Goal: Task Accomplishment & Management: Manage account settings

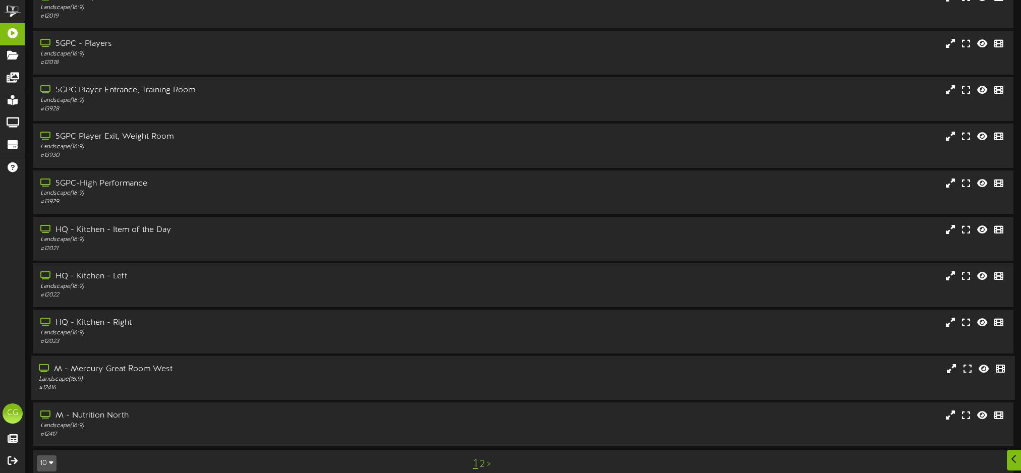
scroll to position [68, 0]
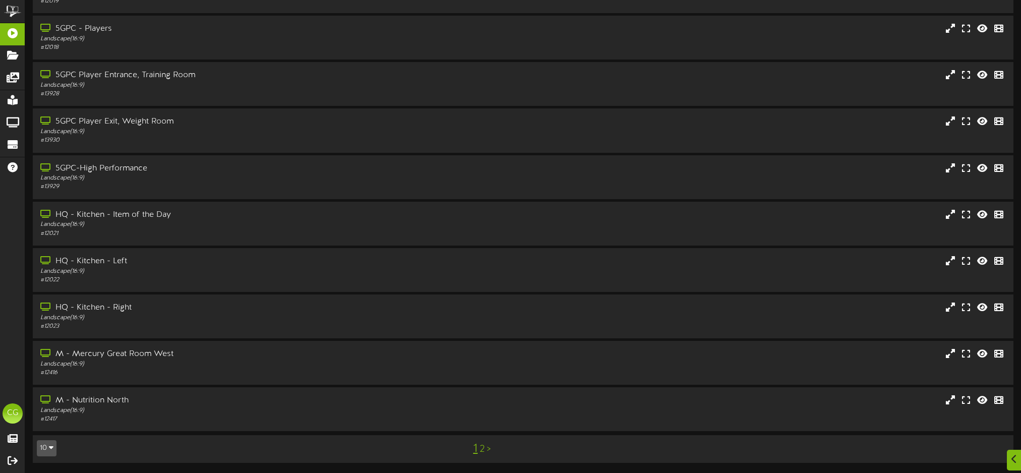
click at [483, 449] on link "2" at bounding box center [482, 449] width 5 height 11
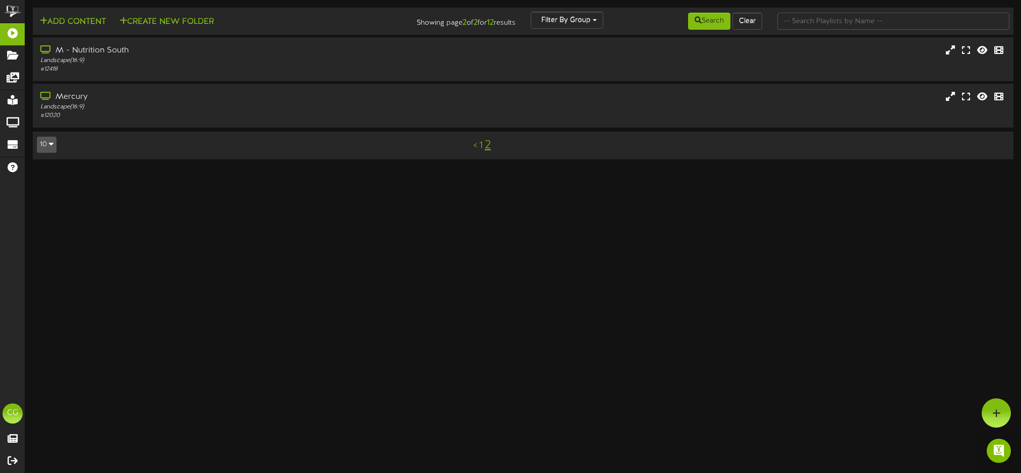
click at [481, 146] on link "1" at bounding box center [481, 145] width 4 height 11
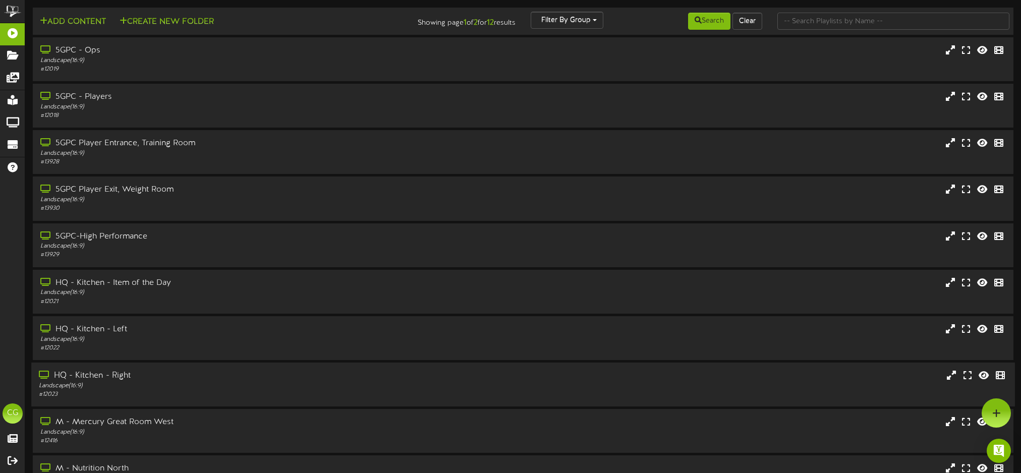
drag, startPoint x: 627, startPoint y: 387, endPoint x: 629, endPoint y: 395, distance: 7.8
click at [627, 390] on div "HQ - Kitchen - Right Landscape ( 16:9 ) # 12023" at bounding box center [522, 384] width 983 height 29
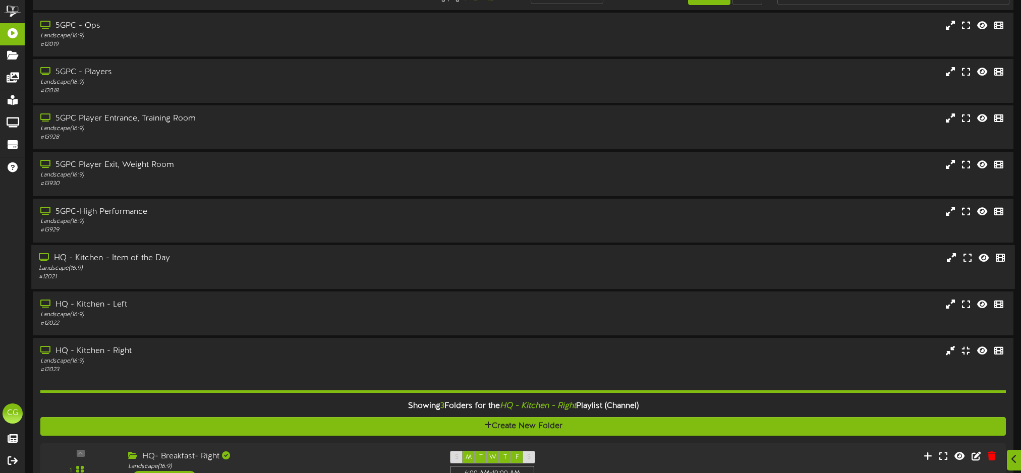
scroll to position [27, 0]
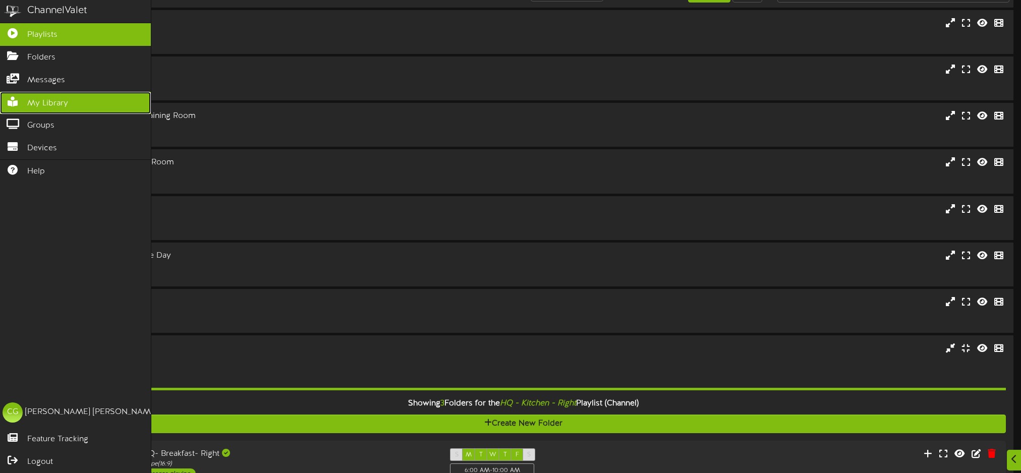
click at [59, 99] on span "My Library" at bounding box center [47, 104] width 41 height 12
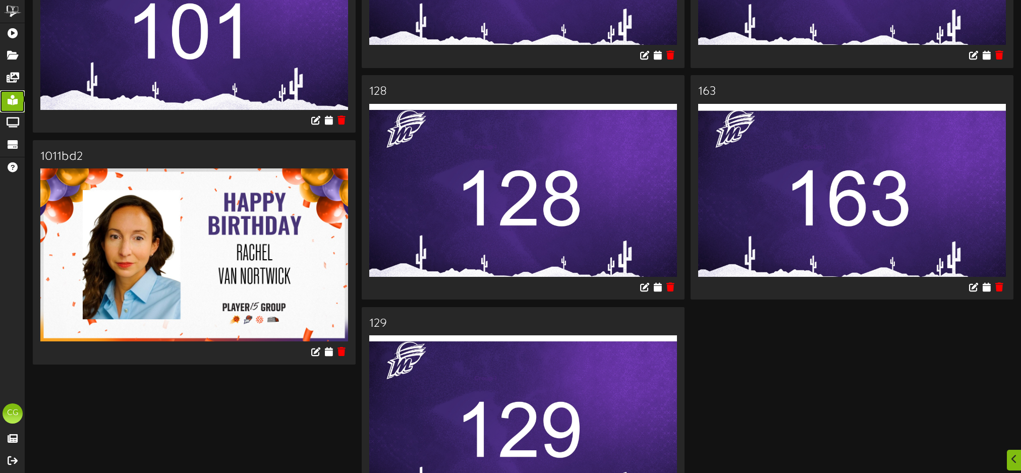
scroll to position [7535, 0]
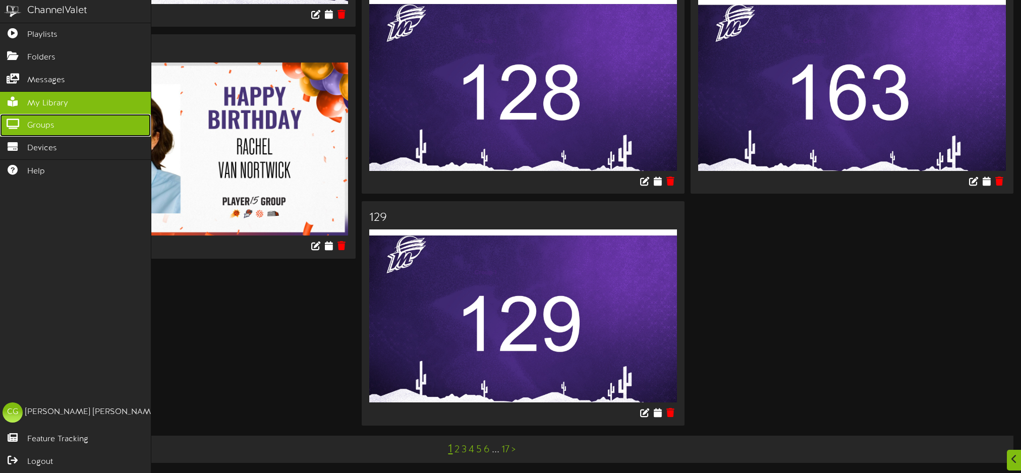
click at [8, 122] on icon at bounding box center [12, 123] width 25 height 8
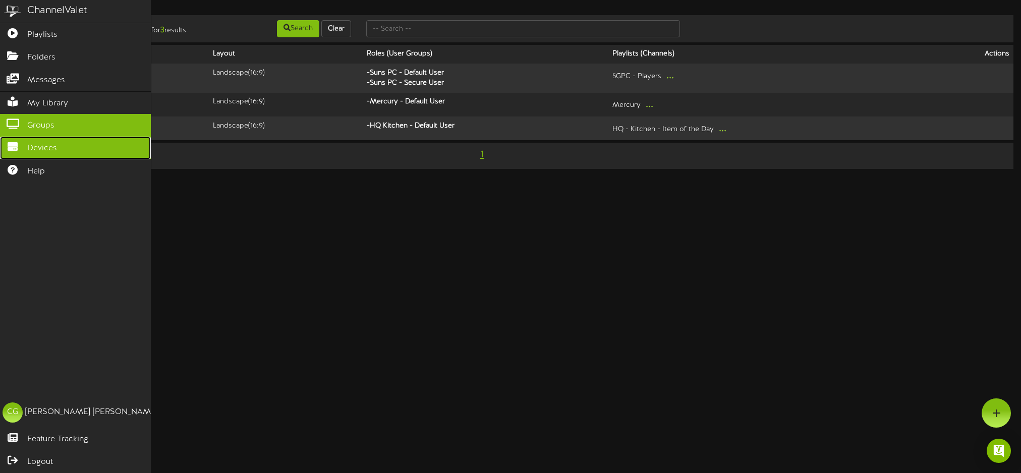
click at [19, 148] on icon at bounding box center [12, 146] width 25 height 8
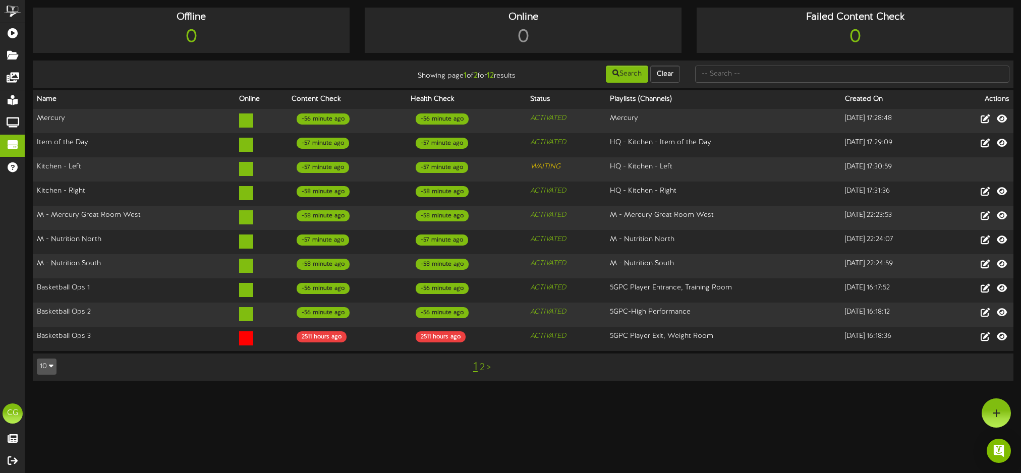
click at [488, 366] on link ">" at bounding box center [489, 367] width 4 height 11
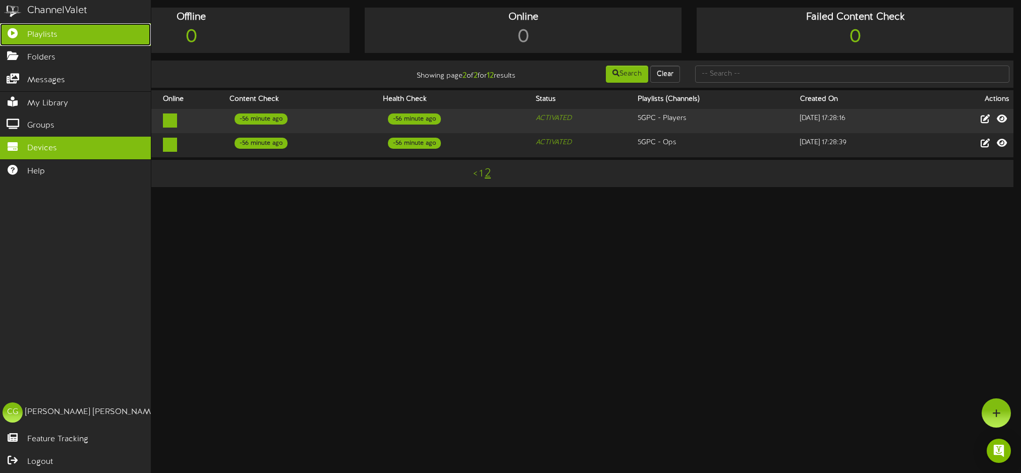
click at [47, 33] on span "Playlists" at bounding box center [42, 35] width 30 height 12
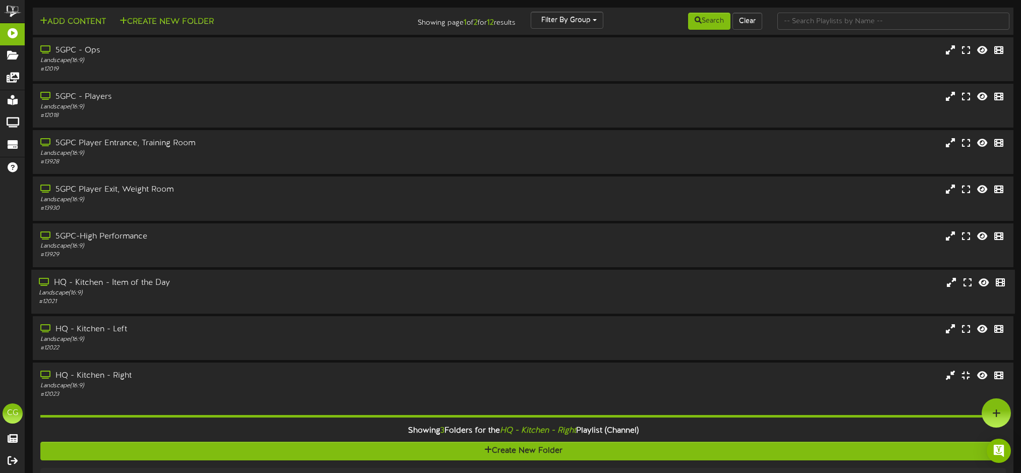
click at [114, 282] on div "HQ - Kitchen - Item of the Day" at bounding box center [236, 283] width 394 height 12
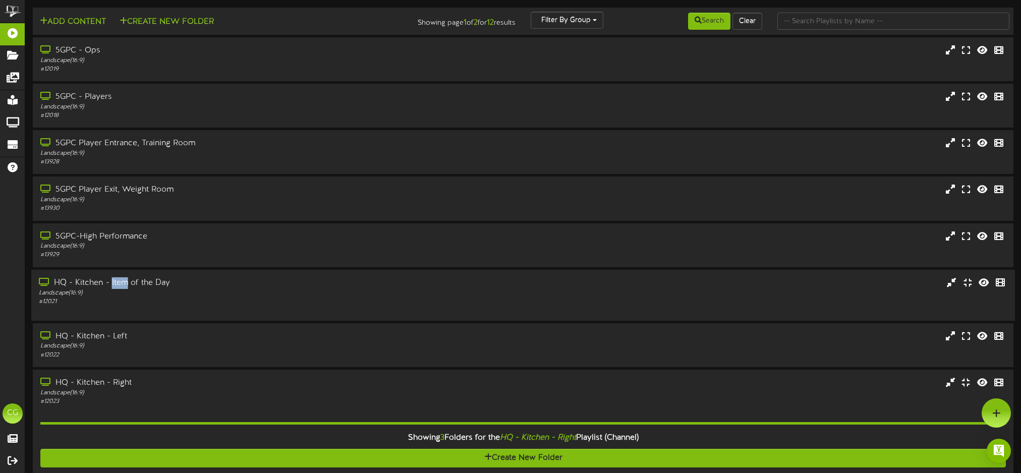
click at [114, 282] on div "HQ - Kitchen - Item of the Day" at bounding box center [236, 283] width 394 height 12
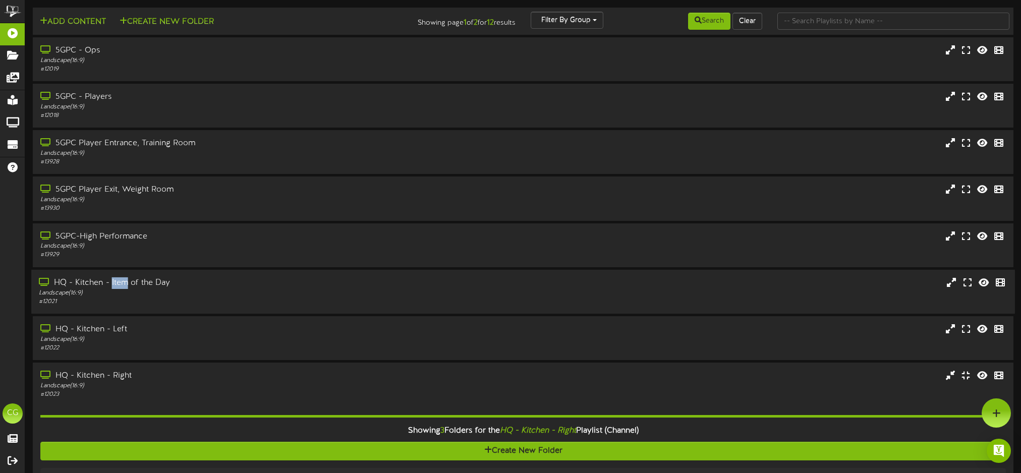
click at [114, 282] on div "HQ - Kitchen - Item of the Day" at bounding box center [236, 283] width 394 height 12
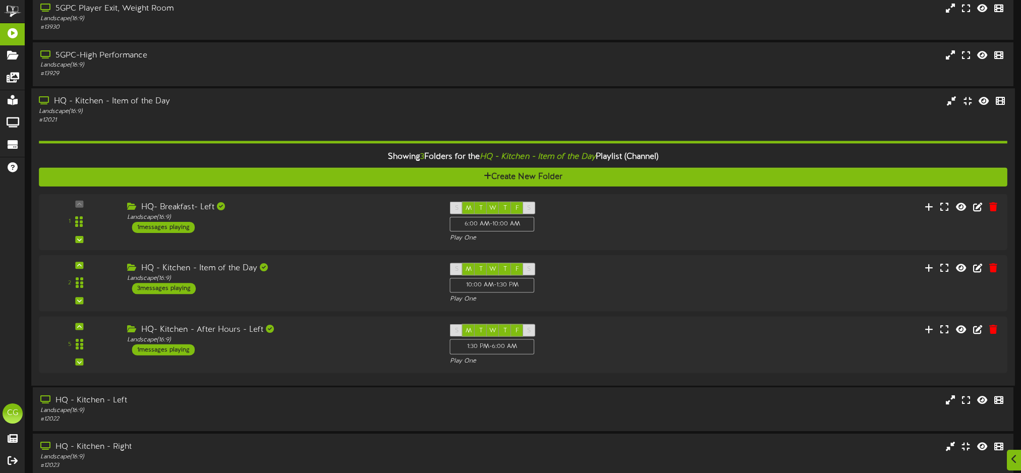
scroll to position [184, 0]
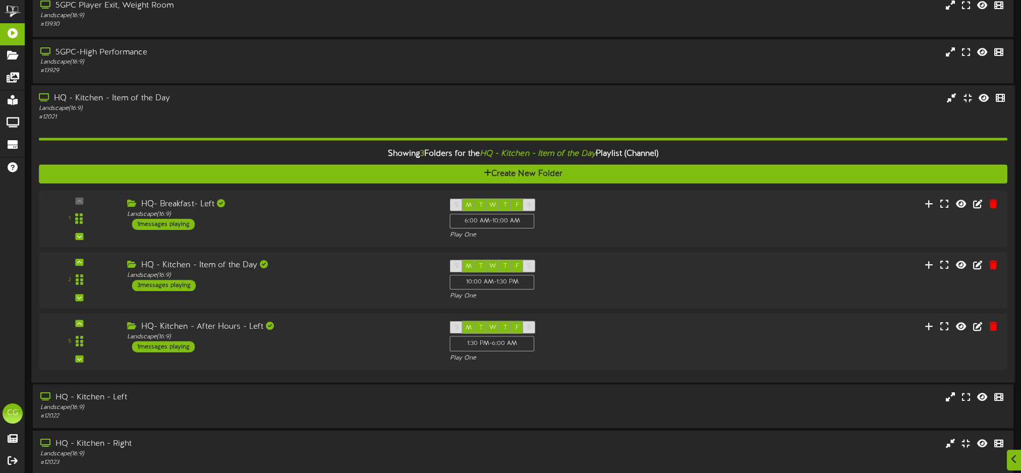
click at [77, 100] on div "HQ - Kitchen - Item of the Day" at bounding box center [236, 99] width 394 height 12
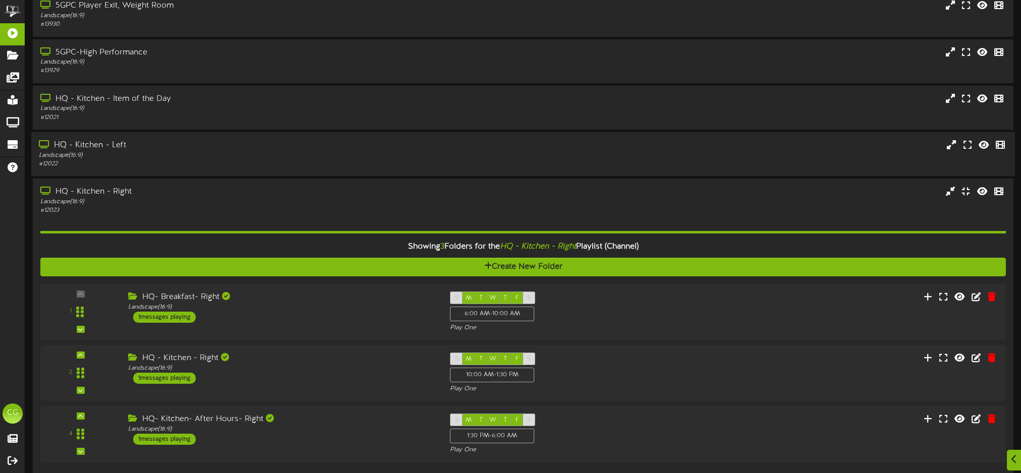
click at [84, 150] on div "HQ - Kitchen - Left" at bounding box center [236, 146] width 394 height 12
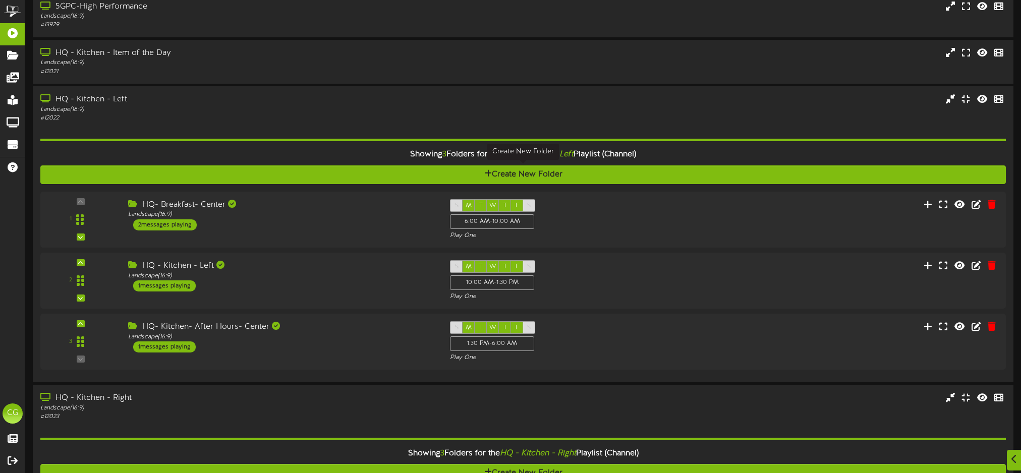
scroll to position [233, 0]
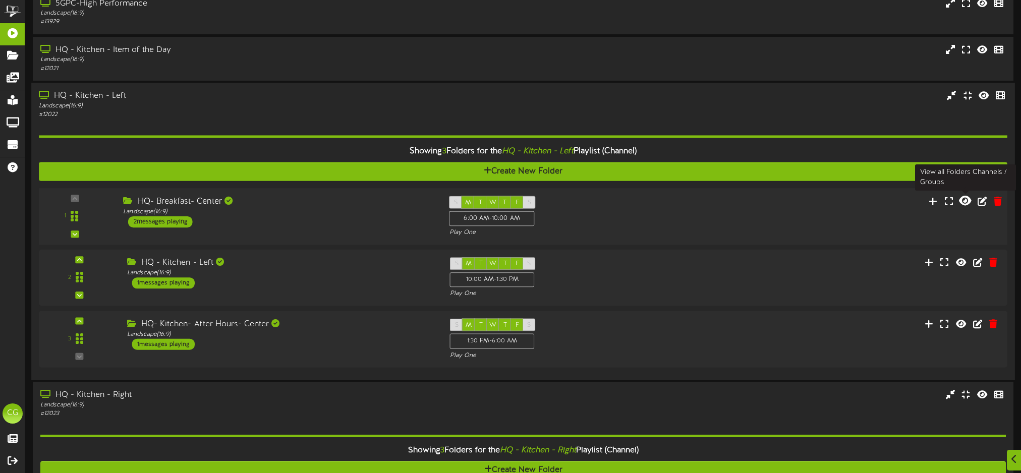
click at [964, 201] on icon at bounding box center [965, 200] width 12 height 11
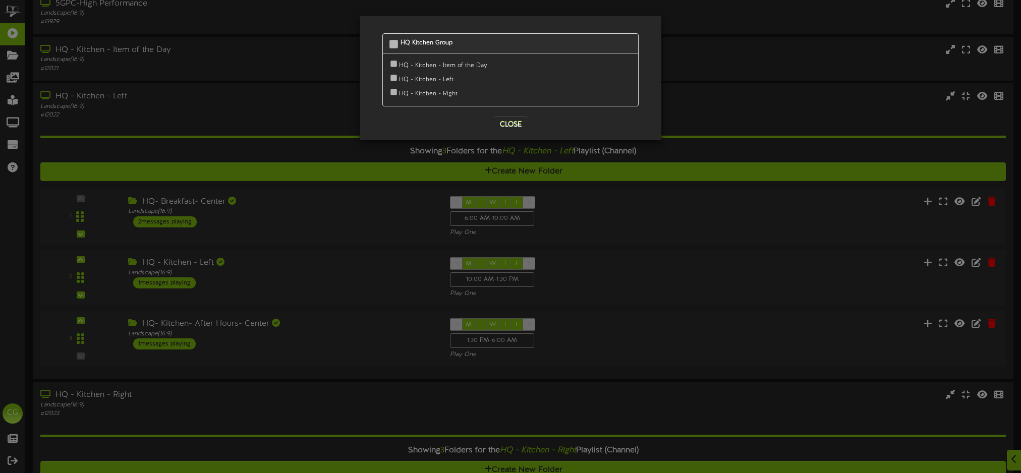
click at [701, 212] on div "HQ Kitchen Group HQ - Kitchen - Item of the Day HQ - Kitchen - Left" at bounding box center [510, 236] width 1021 height 473
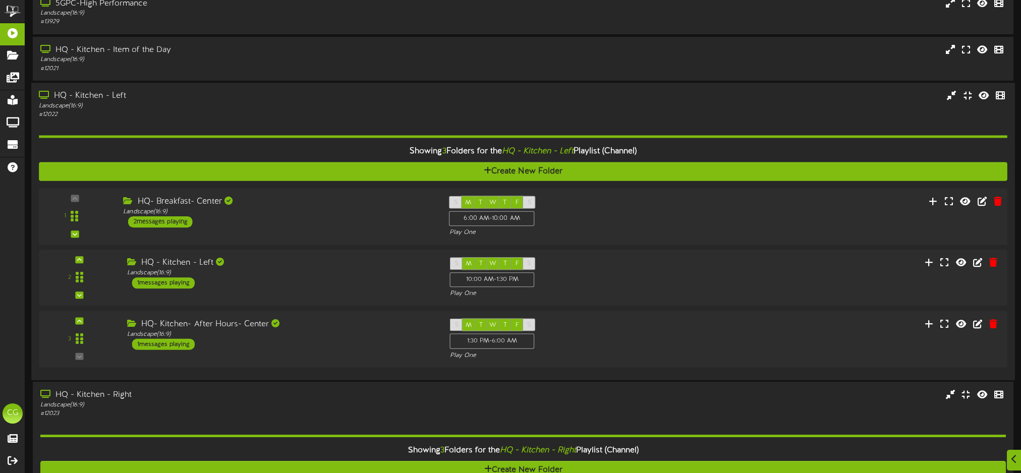
click at [154, 221] on div "2 messages playing" at bounding box center [160, 221] width 65 height 11
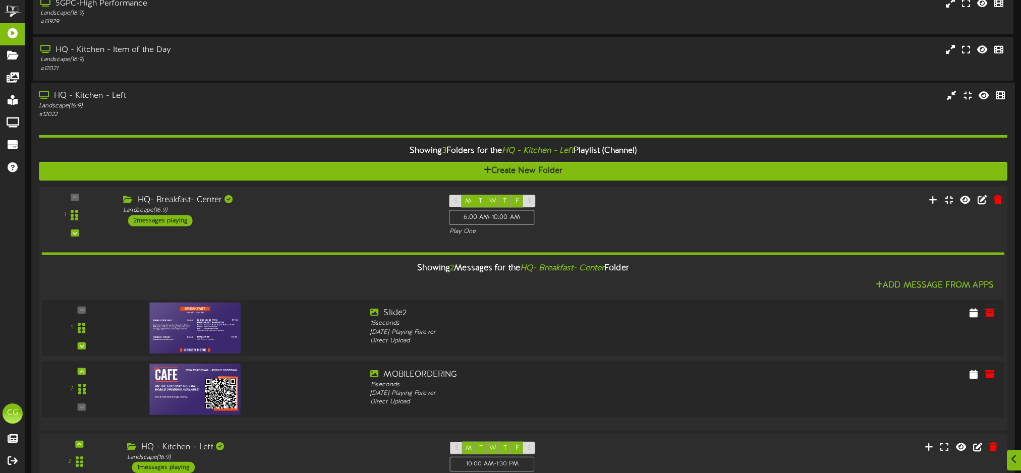
click at [153, 217] on div "2 messages playing" at bounding box center [160, 220] width 65 height 11
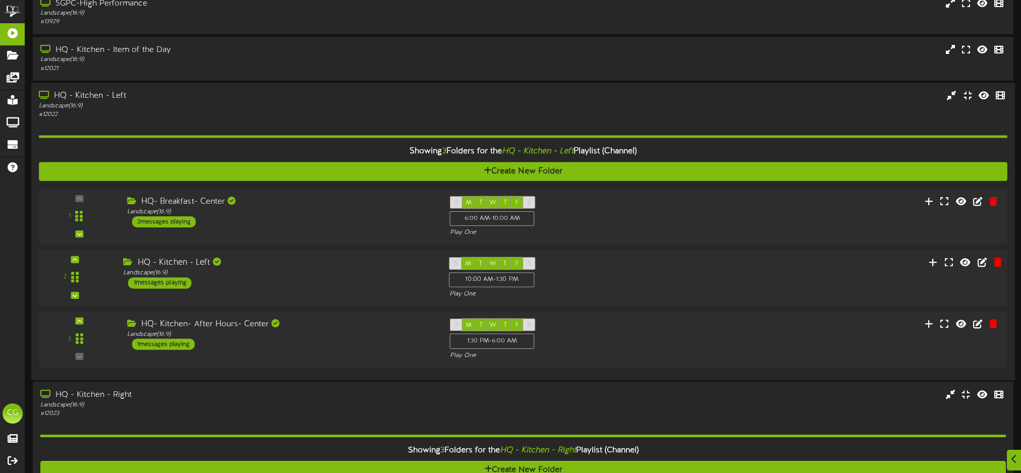
click at [159, 284] on div "1 messages playing" at bounding box center [160, 282] width 64 height 11
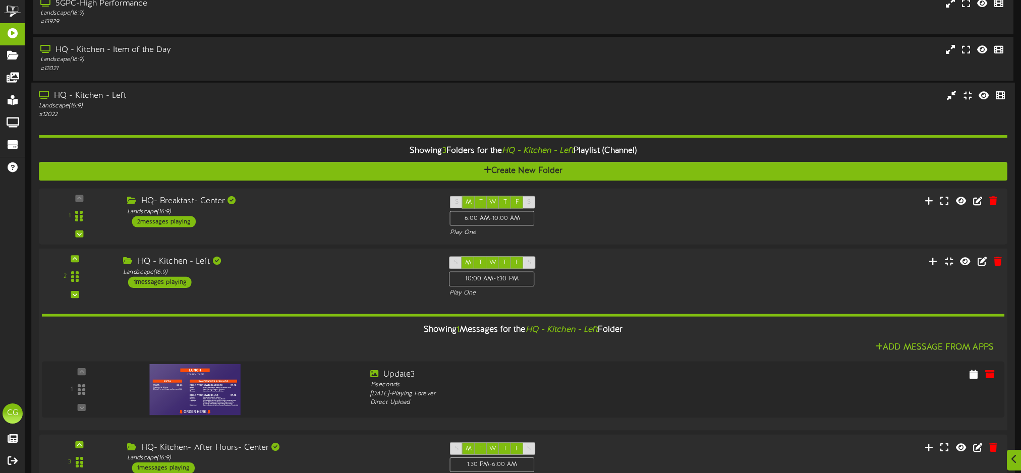
click at [159, 284] on div "1 messages playing" at bounding box center [160, 282] width 64 height 11
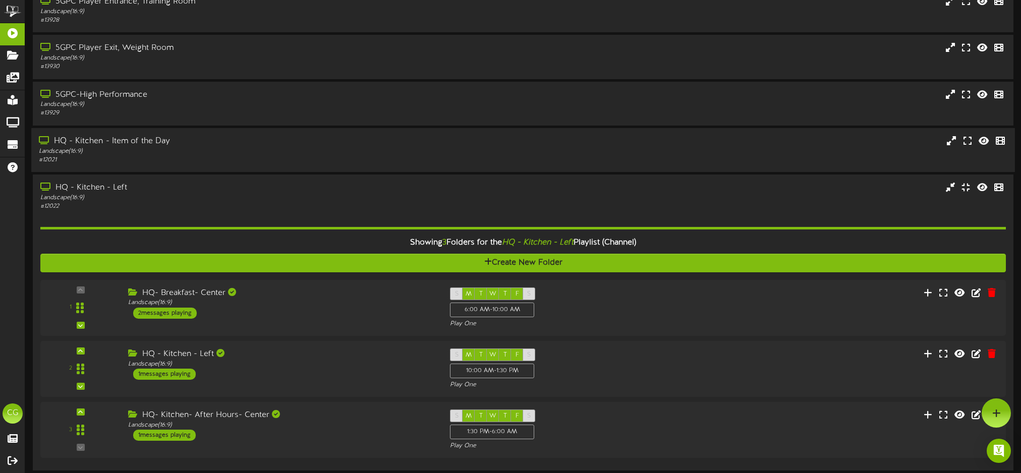
scroll to position [0, 0]
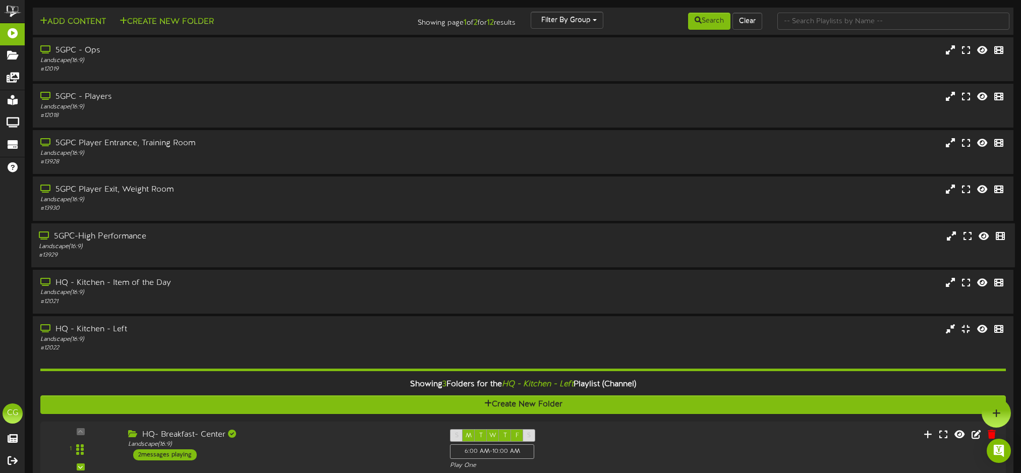
click at [118, 239] on div "5GPC-High Performance" at bounding box center [236, 236] width 394 height 12
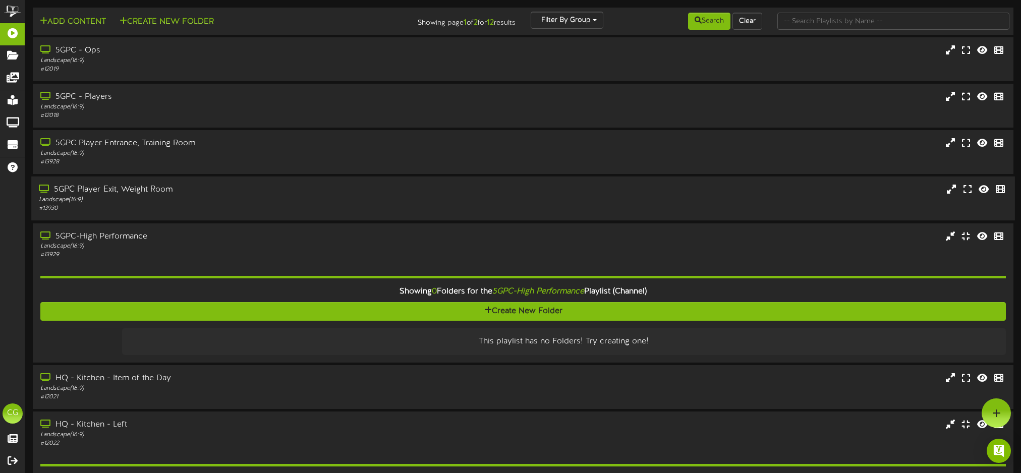
click at [143, 188] on div "5GPC Player Exit, Weight Room" at bounding box center [236, 190] width 394 height 12
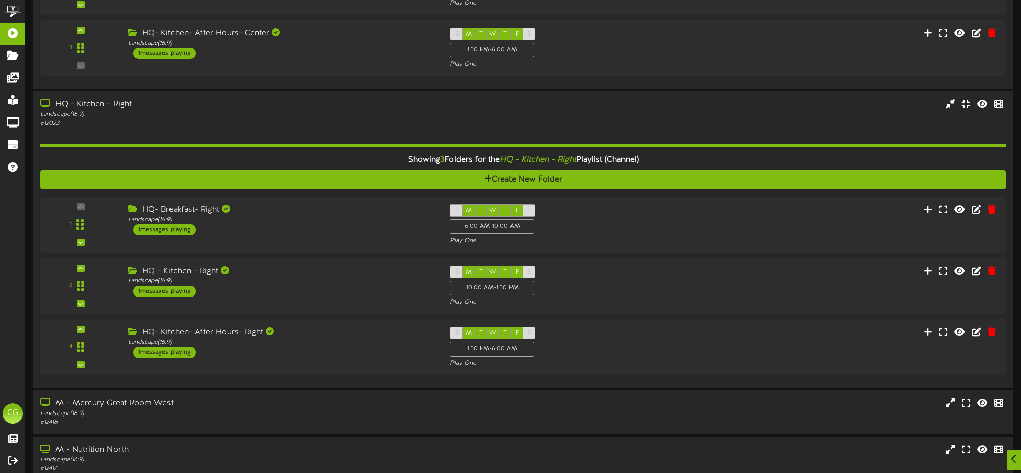
scroll to position [764, 0]
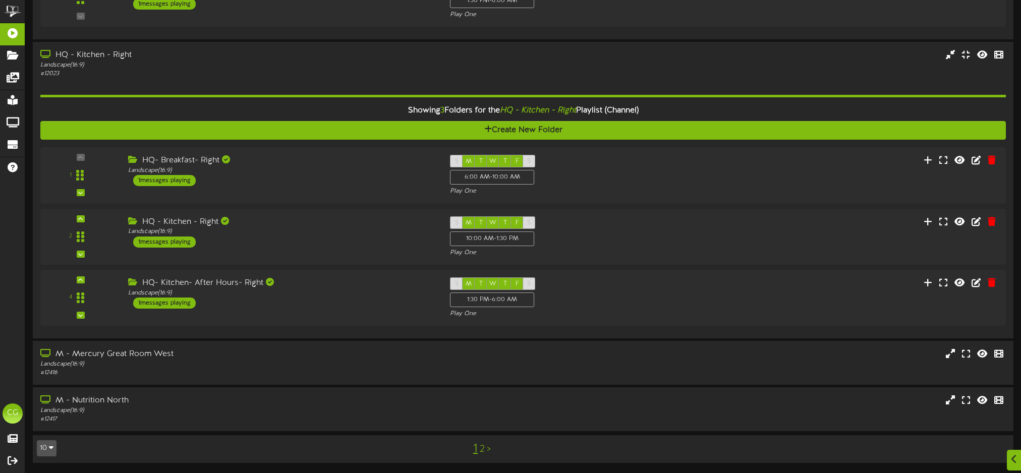
click at [481, 449] on link "2" at bounding box center [482, 449] width 5 height 11
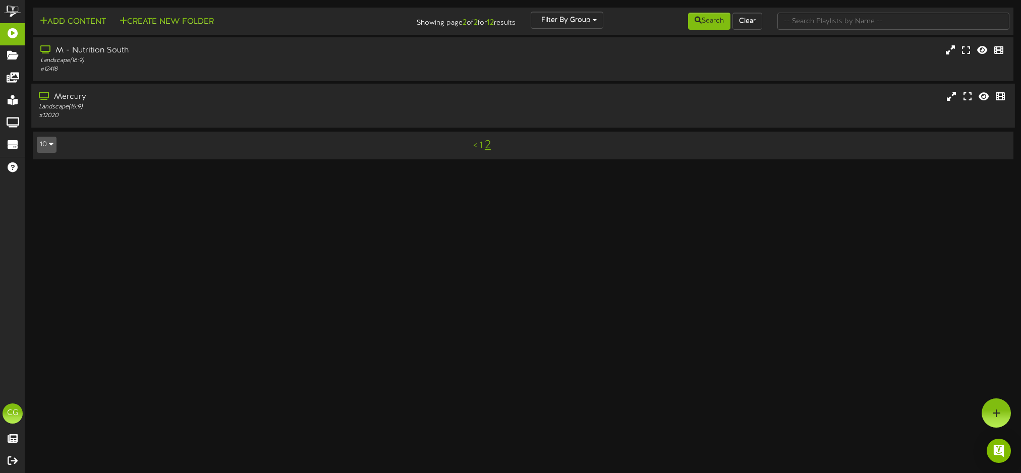
click at [67, 99] on div "Mercury" at bounding box center [236, 97] width 394 height 12
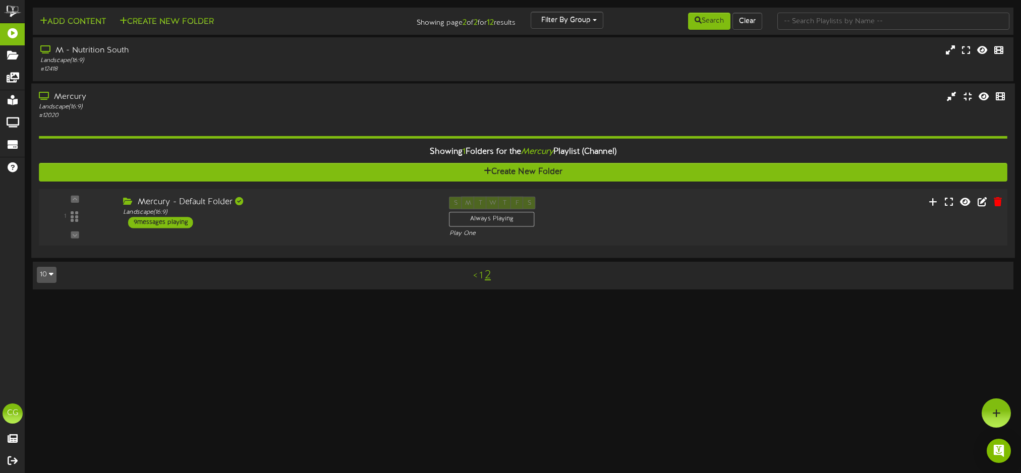
click at [153, 223] on div "9 messages playing" at bounding box center [160, 222] width 65 height 11
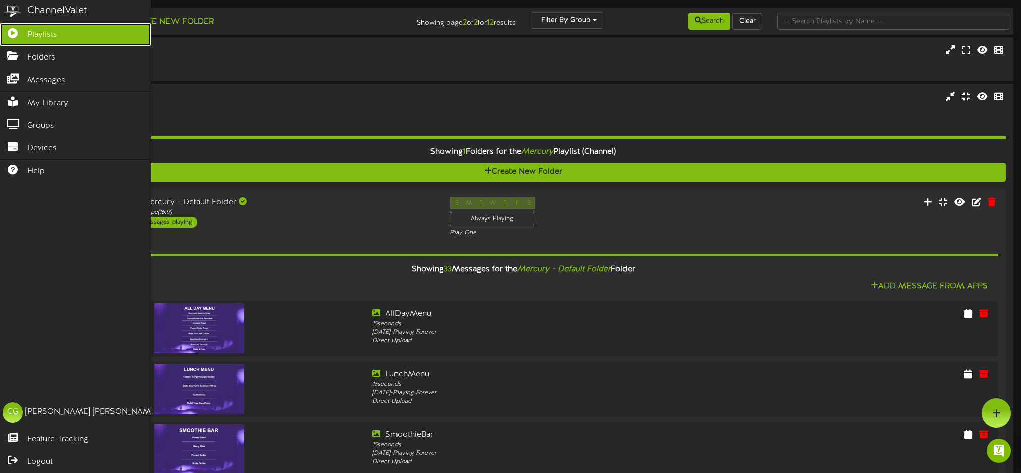
click at [14, 36] on icon at bounding box center [12, 32] width 25 height 8
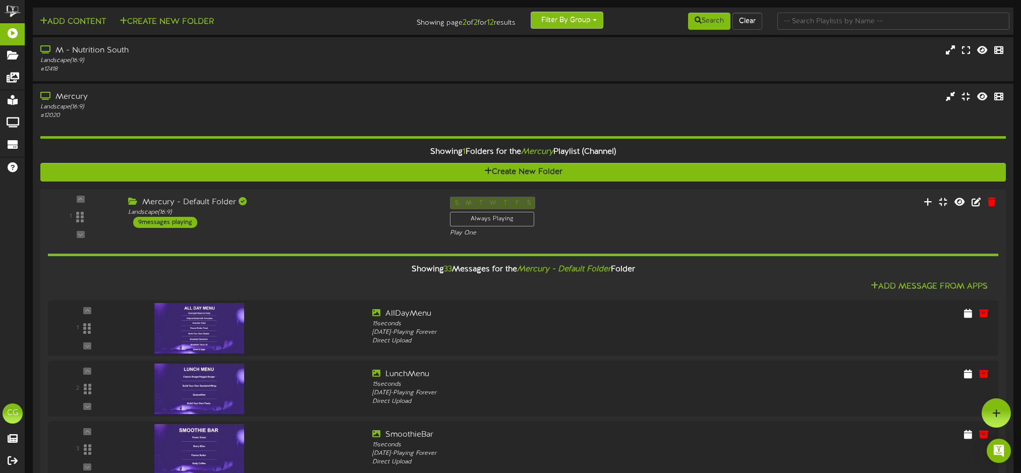
click at [591, 22] on button "Filter By Group" at bounding box center [567, 20] width 73 height 17
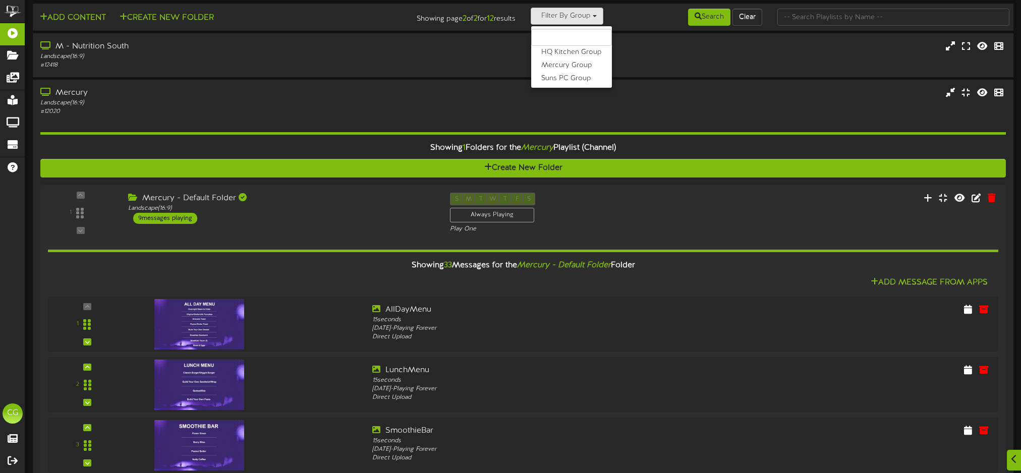
click at [624, 18] on div "Search Clear" at bounding box center [687, 17] width 164 height 19
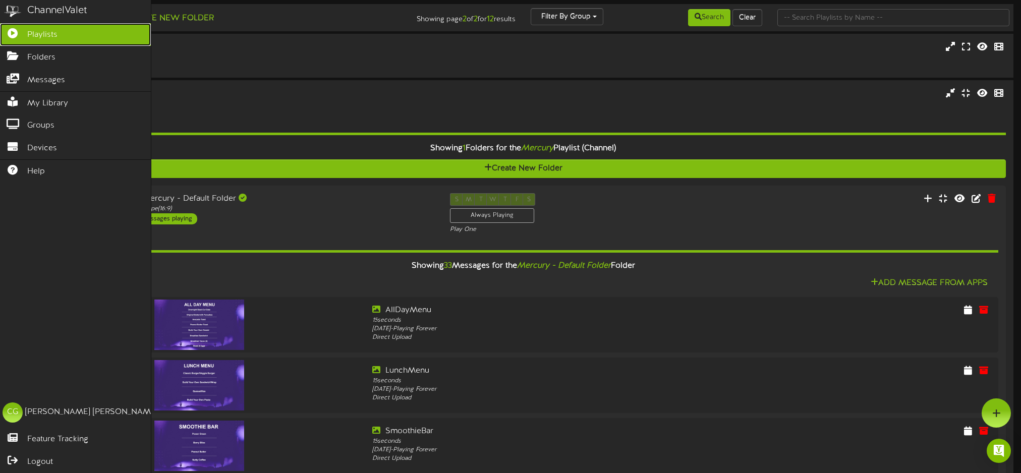
click at [39, 32] on span "Playlists" at bounding box center [42, 35] width 30 height 12
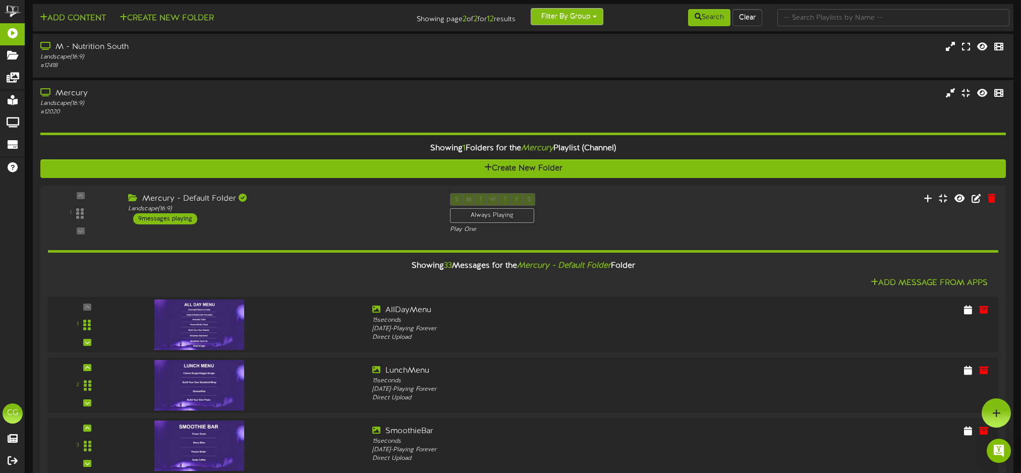
click at [575, 21] on button "Filter By Group" at bounding box center [567, 16] width 73 height 17
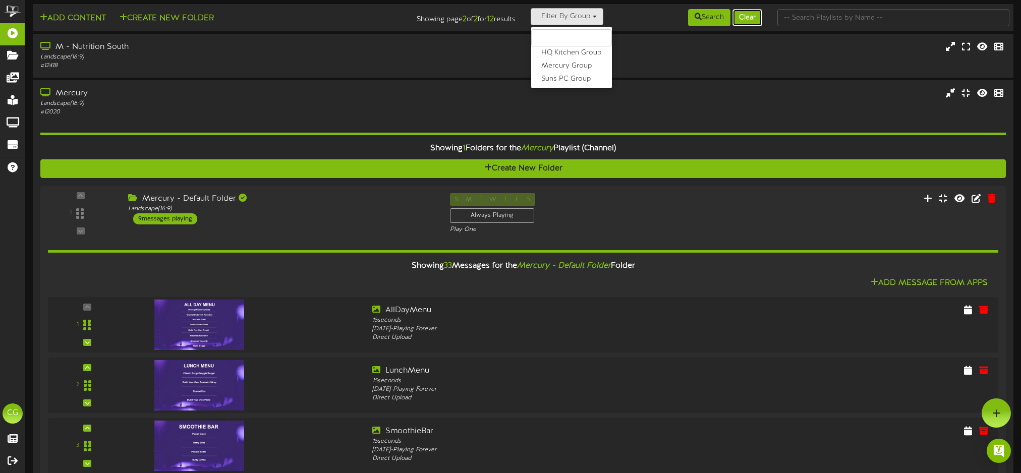
click at [750, 17] on button "Clear" at bounding box center [747, 17] width 30 height 17
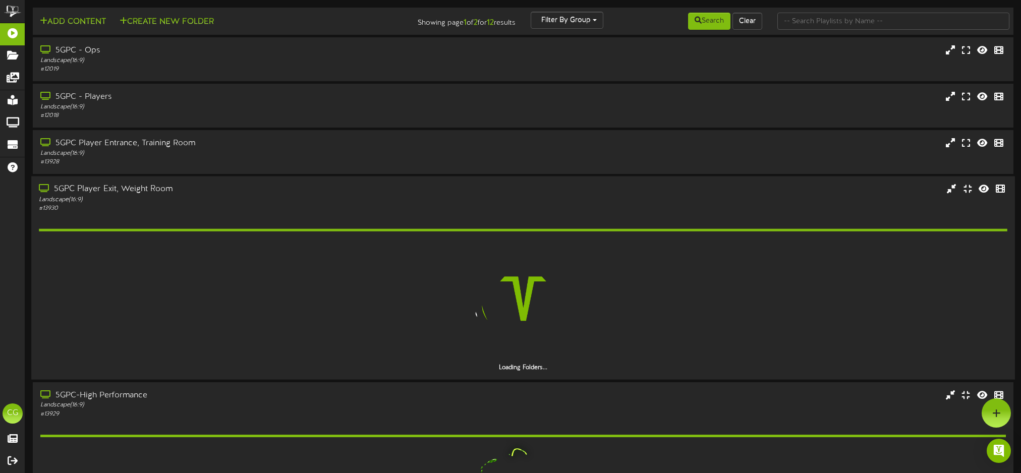
click at [97, 183] on div "5GPC Player Exit, Weight Room Landscape ( 16:9 ) # 13930" at bounding box center [522, 278] width 983 height 203
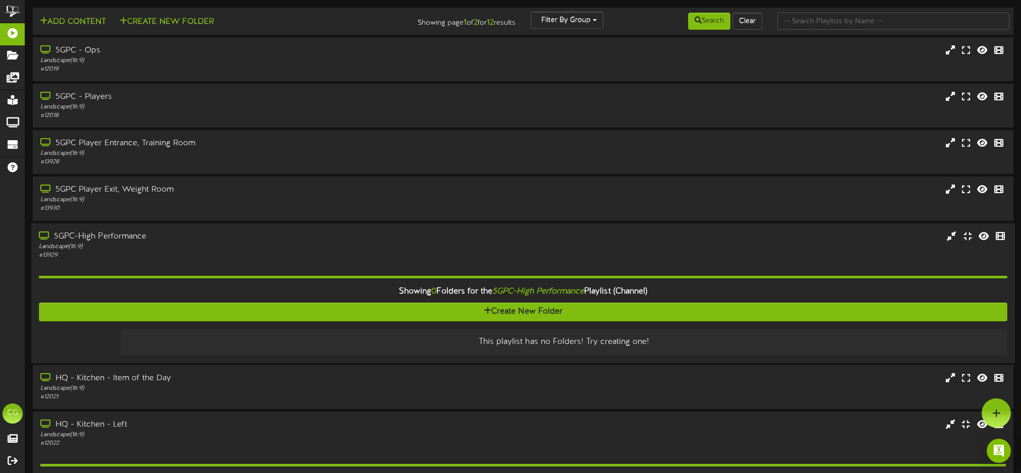
click at [100, 235] on div "5GPC-High Performance" at bounding box center [236, 236] width 394 height 12
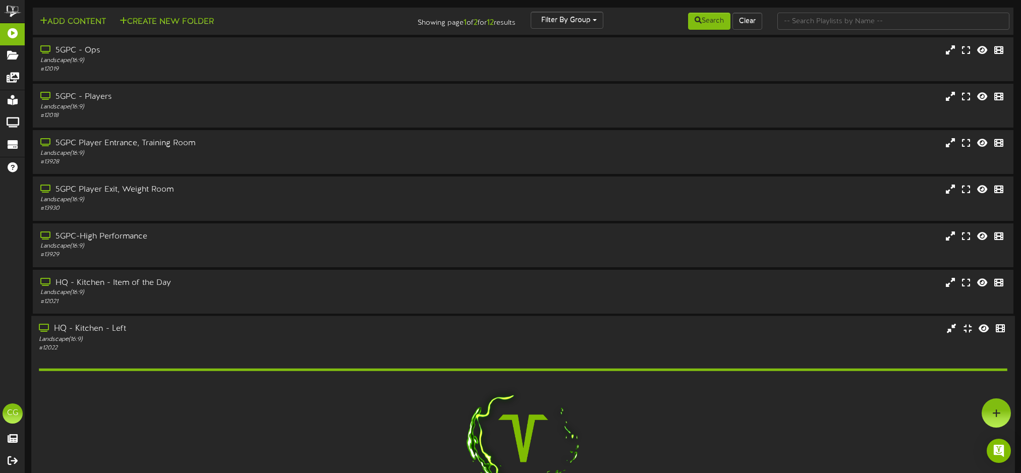
click at [90, 332] on div "HQ - Kitchen - Left" at bounding box center [236, 329] width 394 height 12
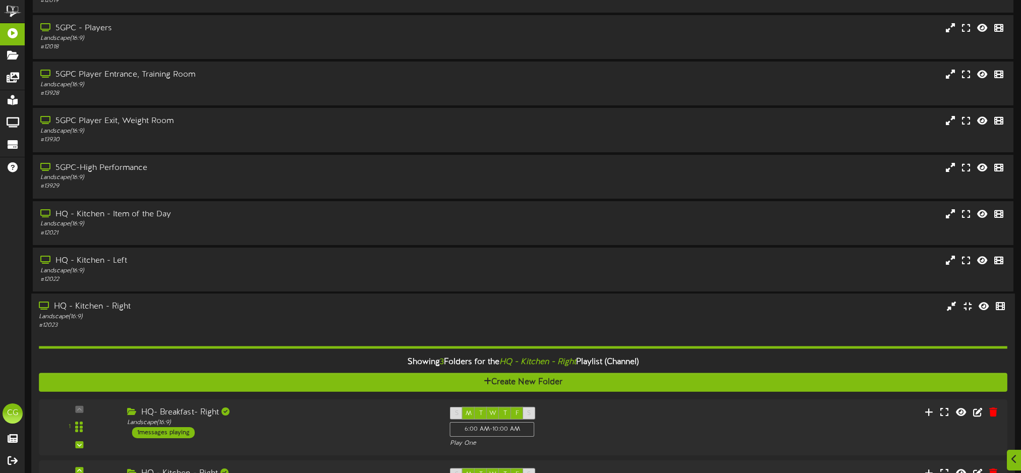
click at [87, 307] on div "HQ - Kitchen - Right" at bounding box center [236, 307] width 394 height 12
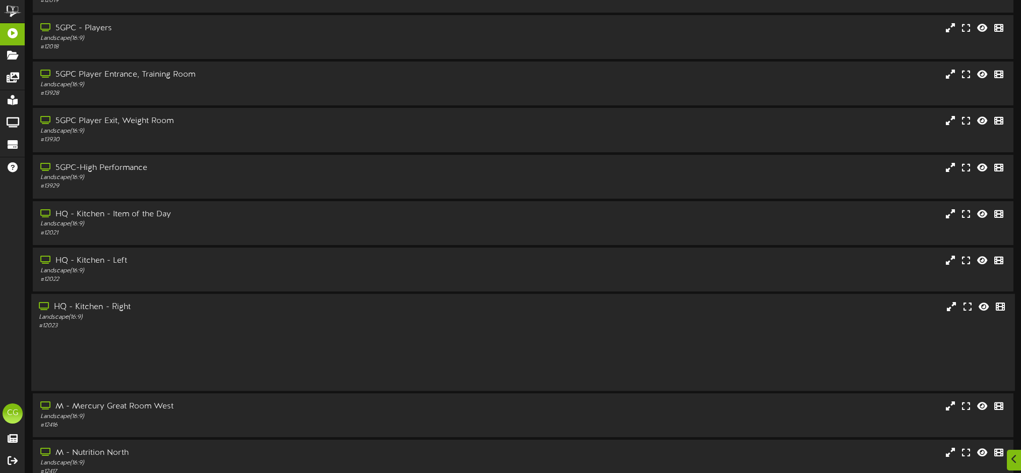
scroll to position [68, 0]
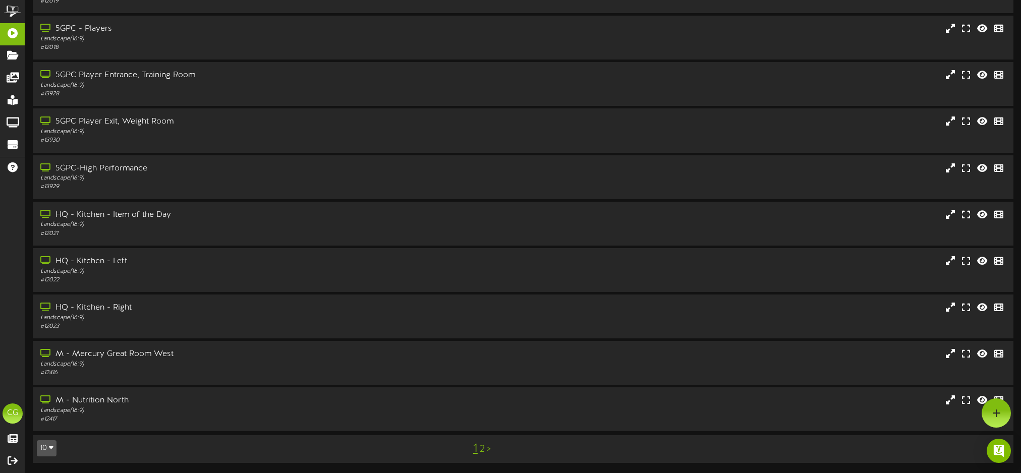
click at [52, 447] on icon "button" at bounding box center [51, 447] width 5 height 7
click at [52, 397] on div "25" at bounding box center [46, 398] width 19 height 15
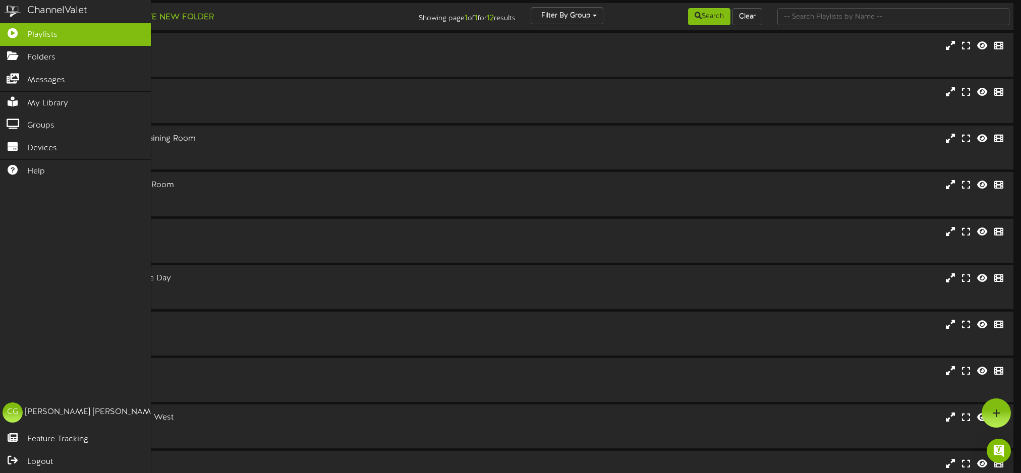
scroll to position [4, 0]
click at [64, 414] on div "[PERSON_NAME]" at bounding box center [91, 412] width 133 height 12
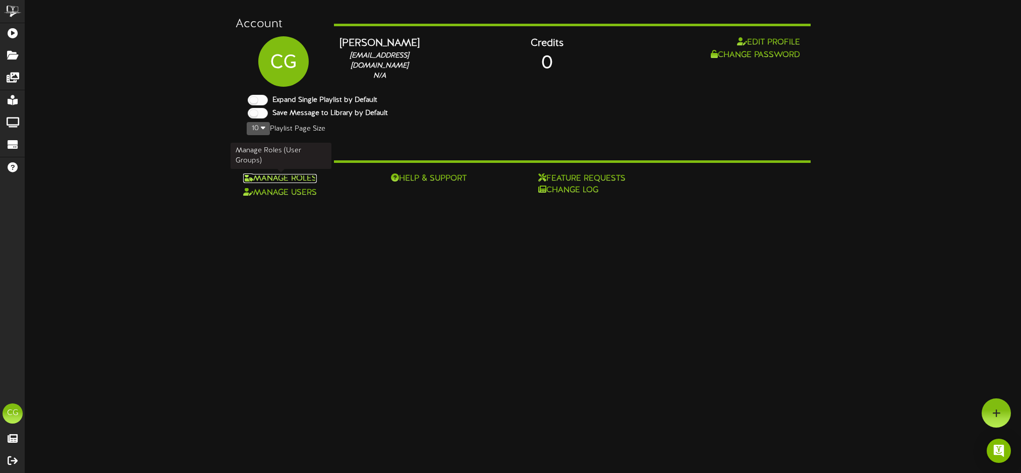
click at [290, 178] on link "Manage Roles" at bounding box center [280, 178] width 74 height 9
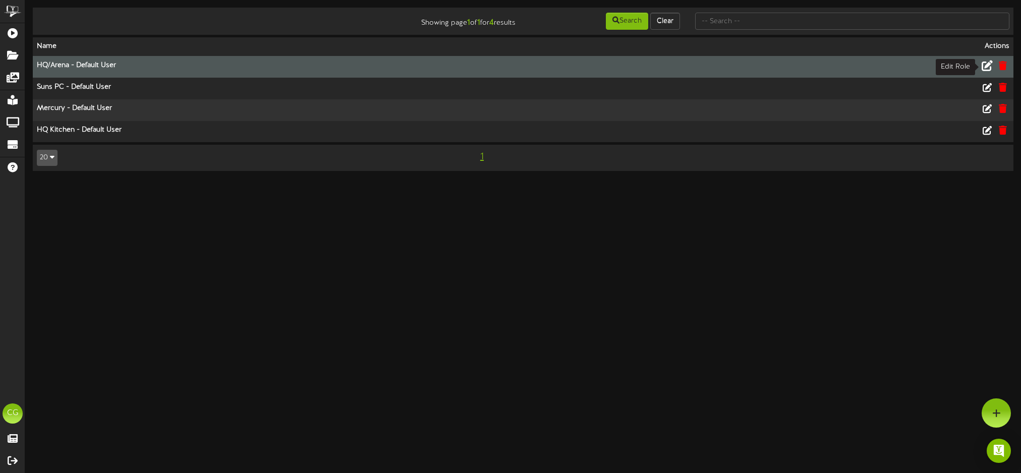
click at [988, 67] on icon at bounding box center [986, 65] width 11 height 11
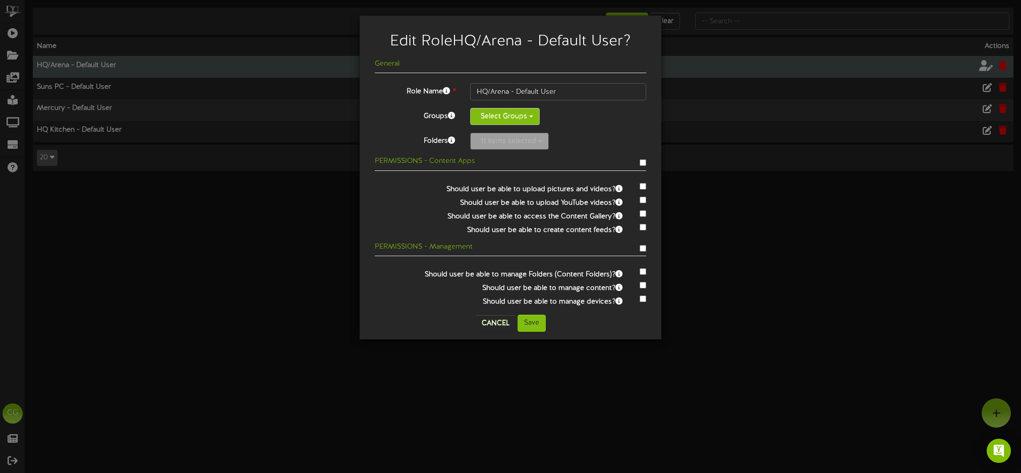
click at [526, 112] on button "Select Groups" at bounding box center [505, 116] width 70 height 17
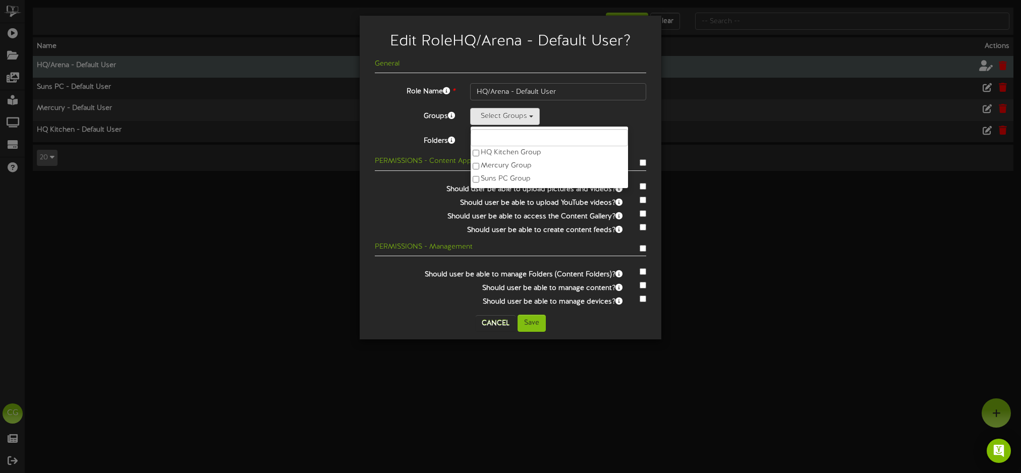
click at [596, 117] on div "Select Groups HQ Kitchen Group Mercury Group Suns PC Group" at bounding box center [558, 116] width 176 height 17
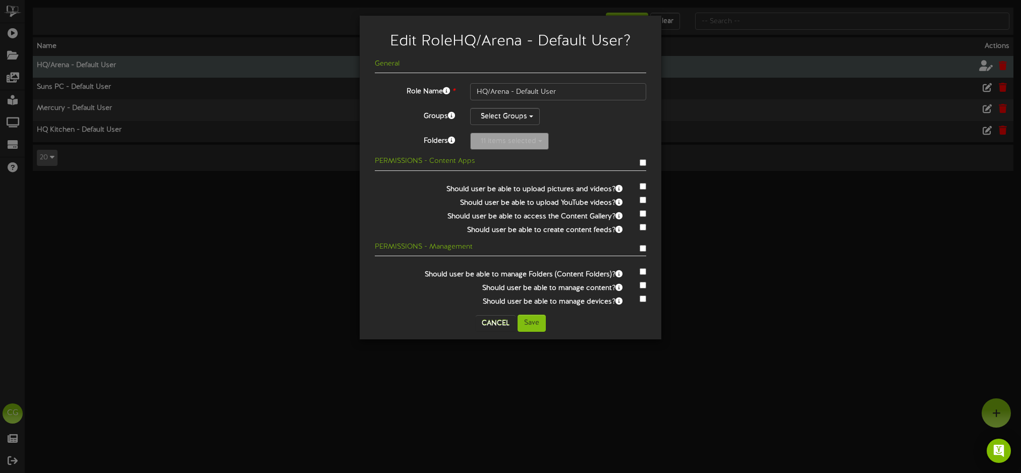
click at [769, 199] on div "Edit Role HQ/Arena - Default User ? General Role Name * HQ/Arena - Default User…" at bounding box center [510, 236] width 1021 height 473
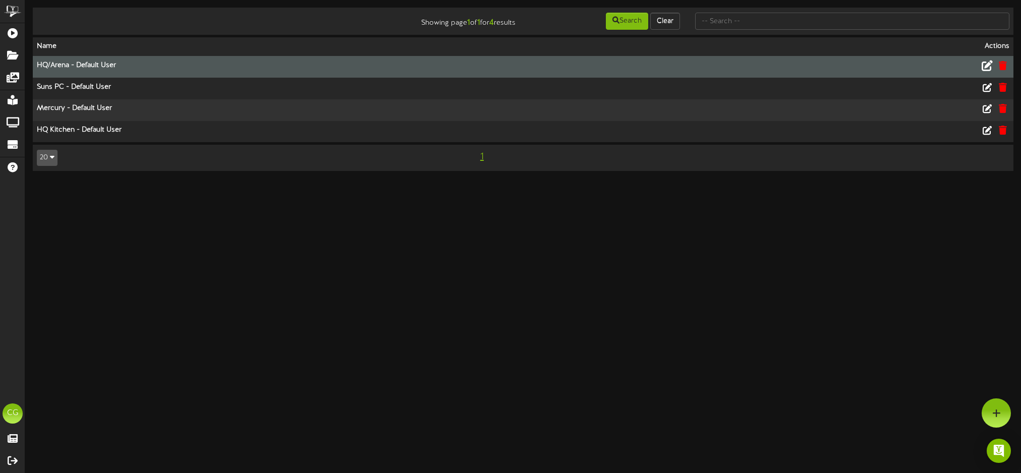
click at [92, 63] on th "HQ/Arena - Default User" at bounding box center [382, 67] width 699 height 22
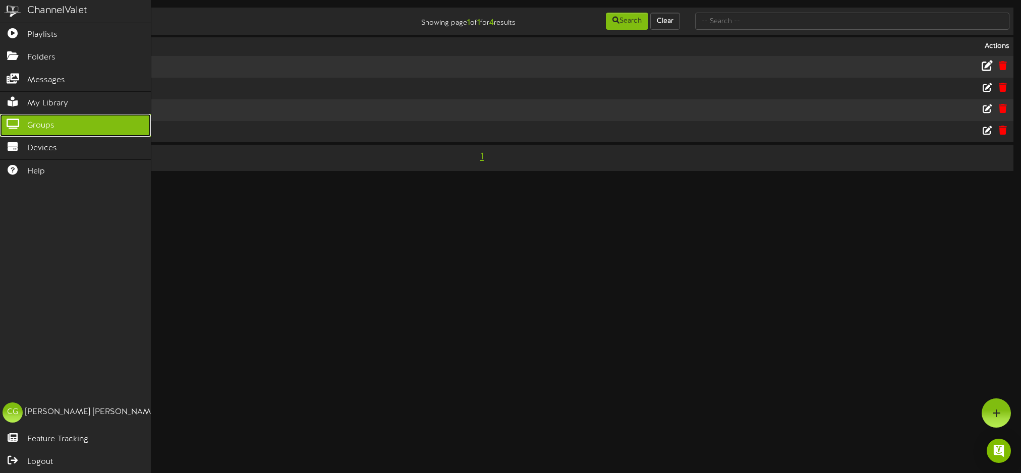
click at [30, 127] on span "Groups" at bounding box center [40, 126] width 27 height 12
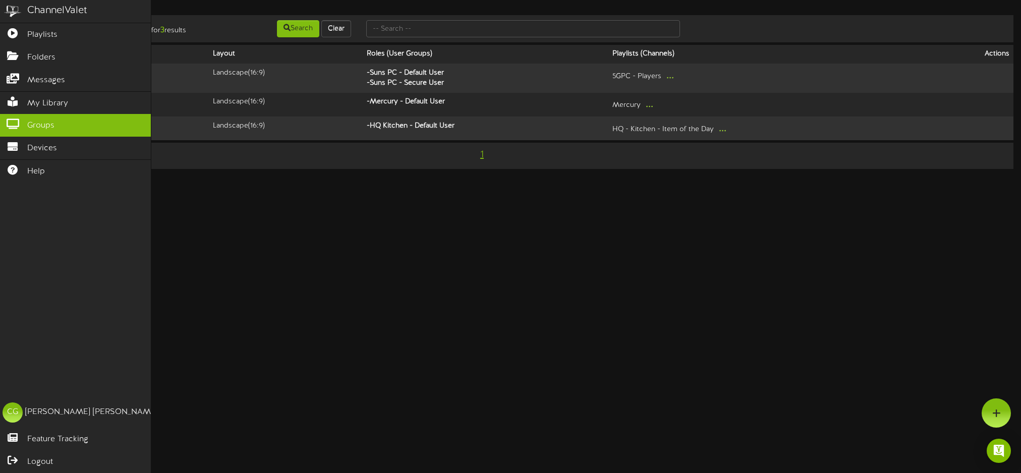
click at [12, 7] on img at bounding box center [12, 11] width 25 height 23
click at [50, 8] on div "ChannelValet" at bounding box center [57, 11] width 60 height 15
click at [29, 36] on span "Playlists" at bounding box center [42, 35] width 30 height 12
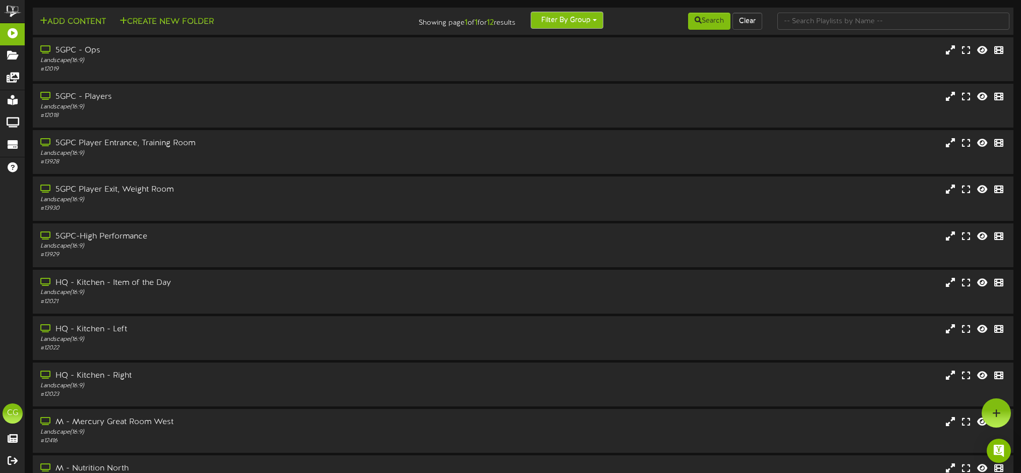
click at [582, 21] on button "Filter By Group" at bounding box center [567, 20] width 73 height 17
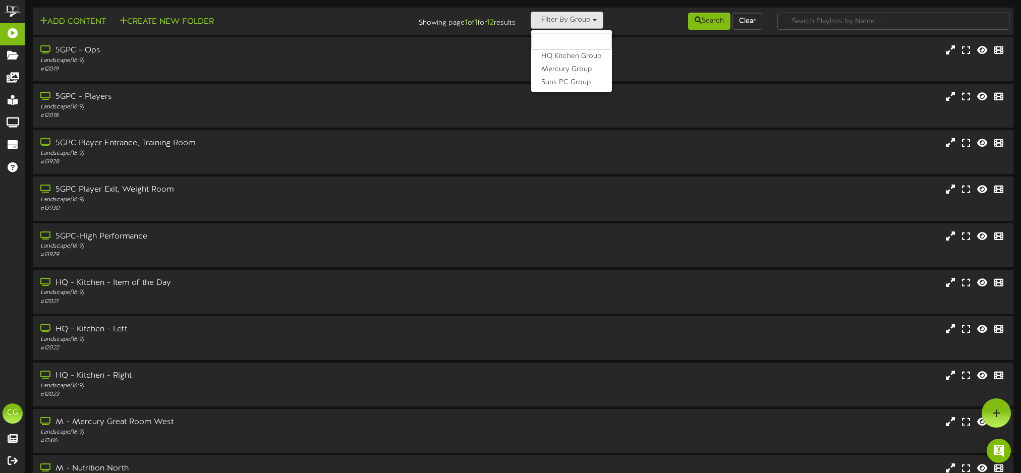
click at [623, 19] on div "Search Clear" at bounding box center [687, 21] width 164 height 19
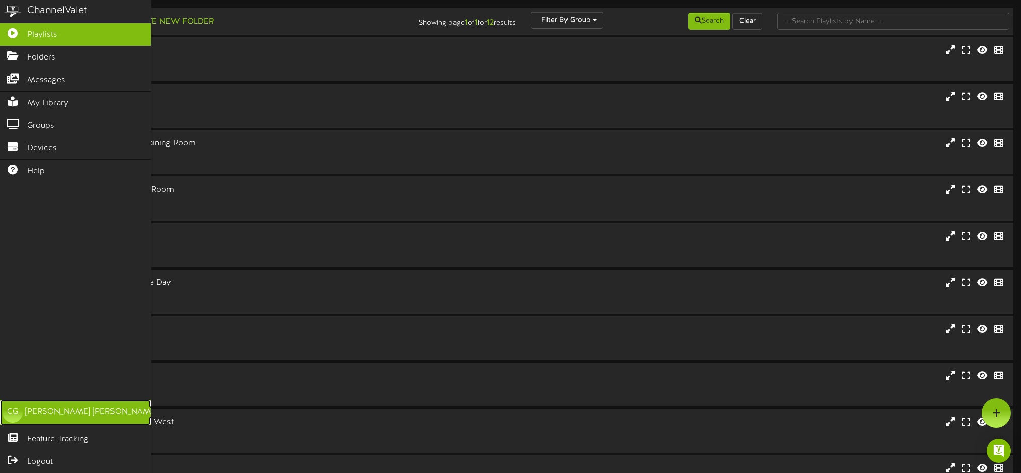
click at [15, 414] on div "CG" at bounding box center [13, 412] width 20 height 20
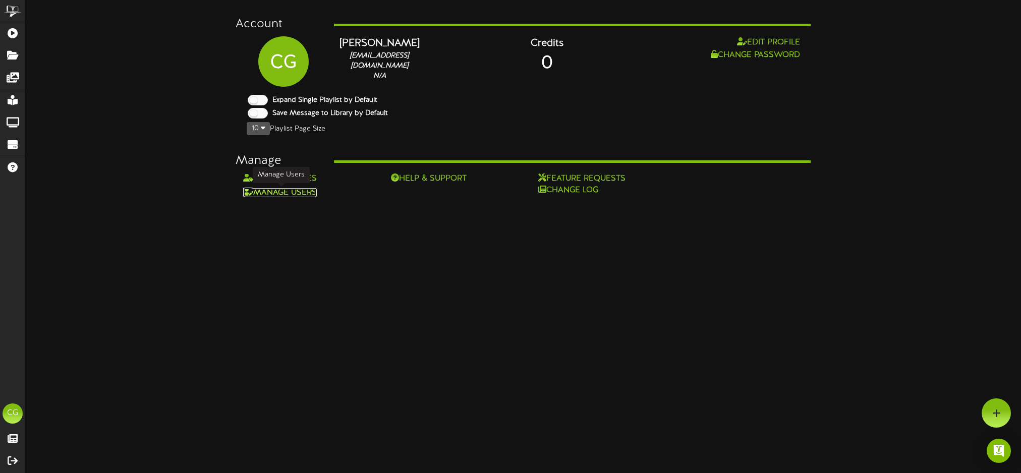
click at [302, 194] on link "Manage Users" at bounding box center [280, 192] width 74 height 9
click at [288, 177] on link "Manage Roles" at bounding box center [280, 178] width 74 height 9
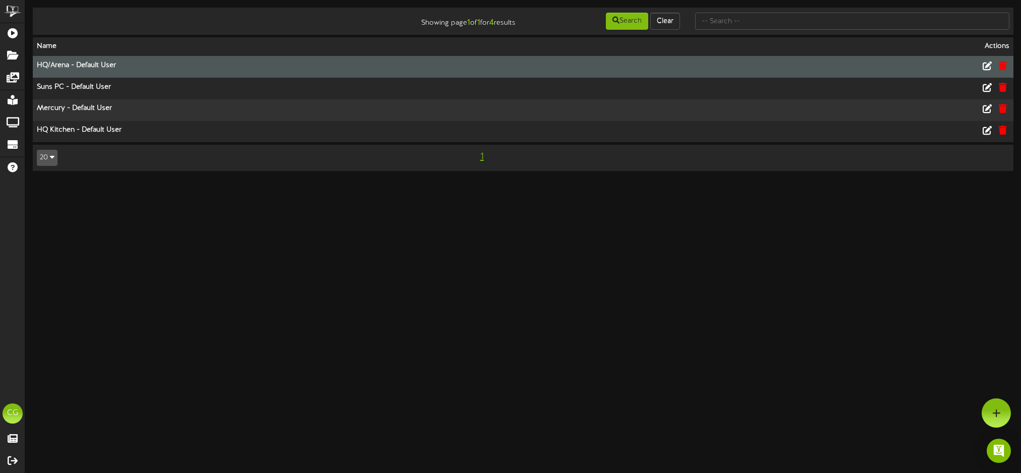
click at [86, 67] on th "HQ/Arena - Default User" at bounding box center [382, 67] width 699 height 22
click at [52, 64] on th "HQ/Arena - Default User" at bounding box center [382, 67] width 699 height 22
click at [259, 60] on th "HQ/Arena - Default User" at bounding box center [382, 67] width 699 height 22
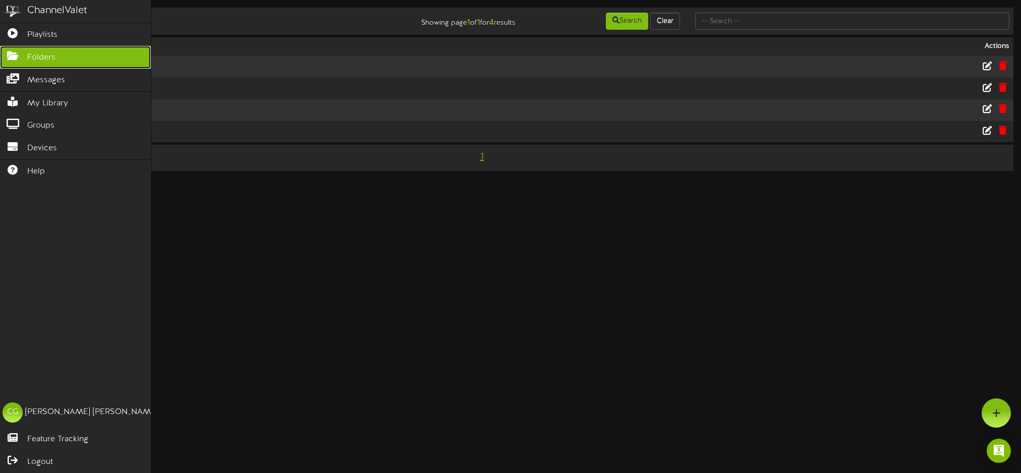
click at [30, 56] on span "Folders" at bounding box center [41, 58] width 28 height 12
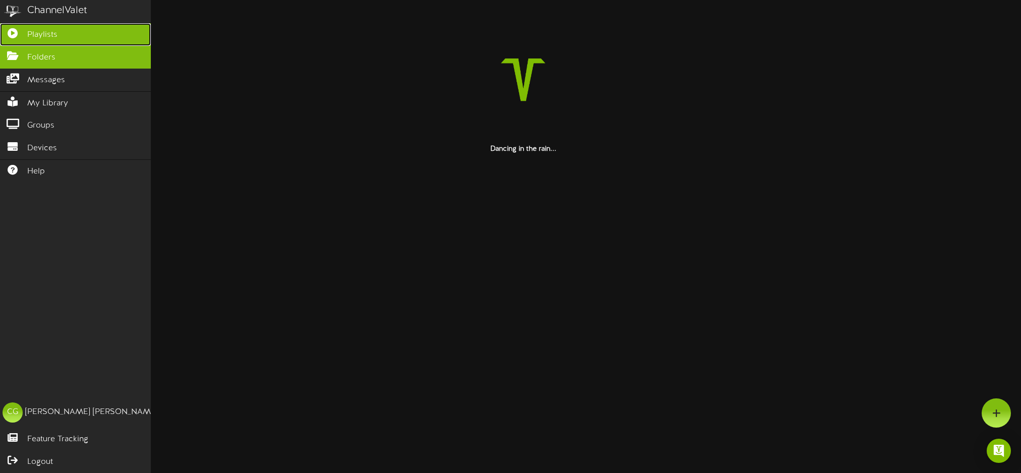
click at [40, 32] on span "Playlists" at bounding box center [42, 35] width 30 height 12
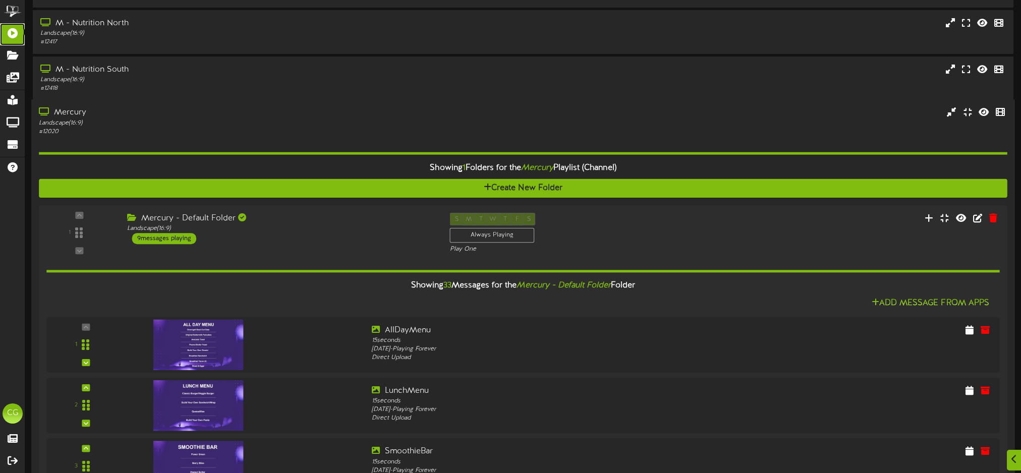
scroll to position [446, 0]
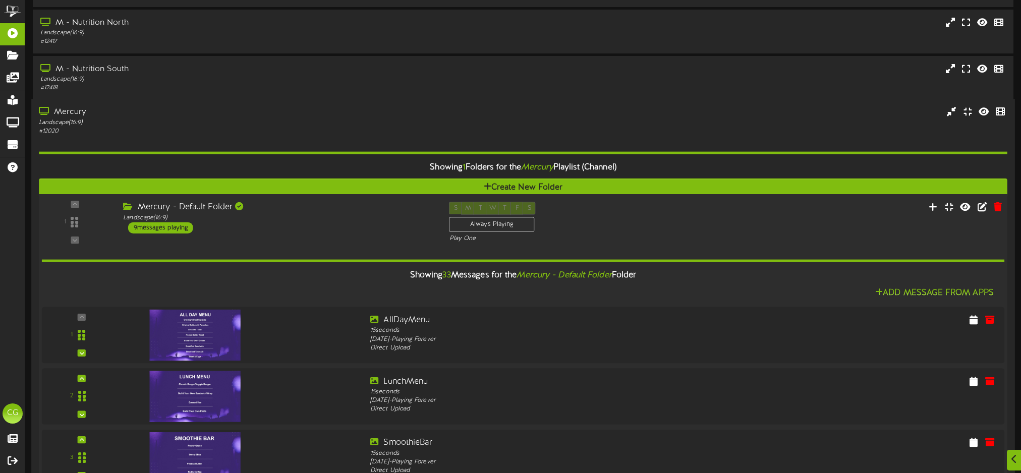
click at [165, 225] on div "9 messages playing" at bounding box center [160, 227] width 65 height 11
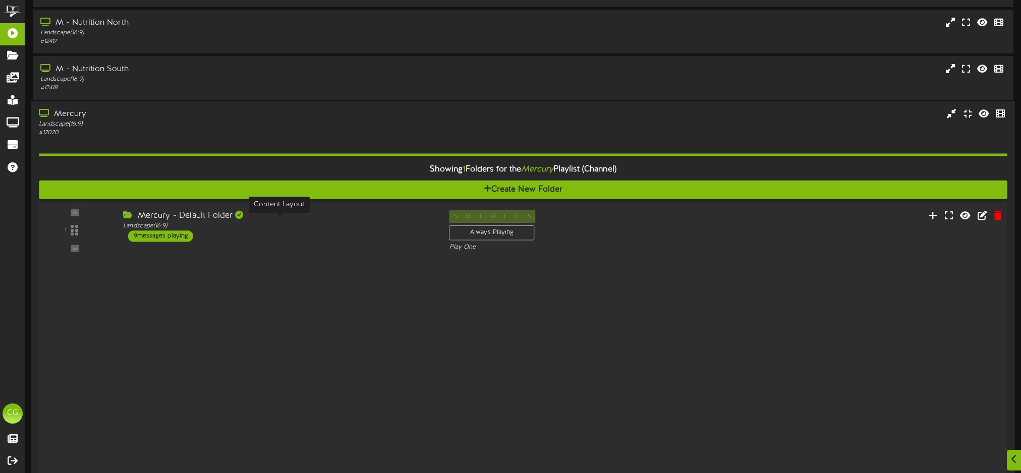
scroll to position [289, 0]
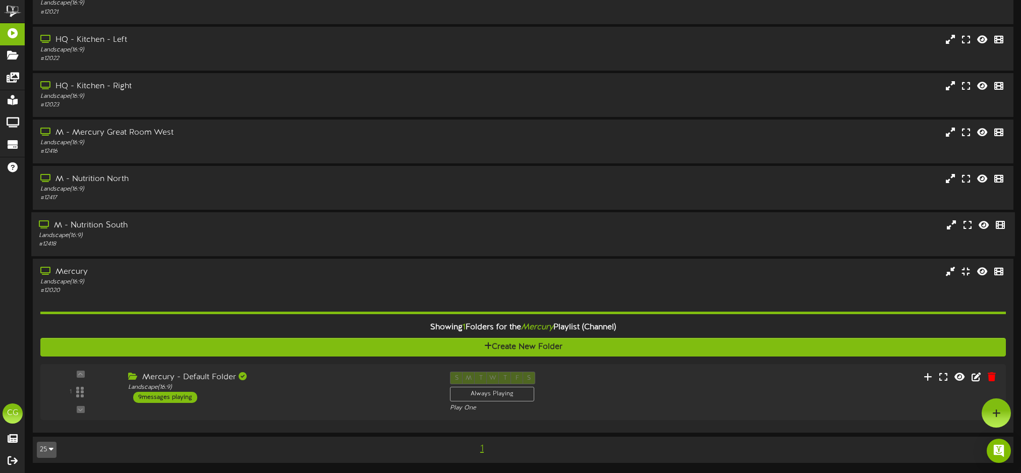
click at [282, 264] on div "Mercury Landscape ( 16:9 ) # 12020 1 Folders for the" at bounding box center [523, 346] width 980 height 174
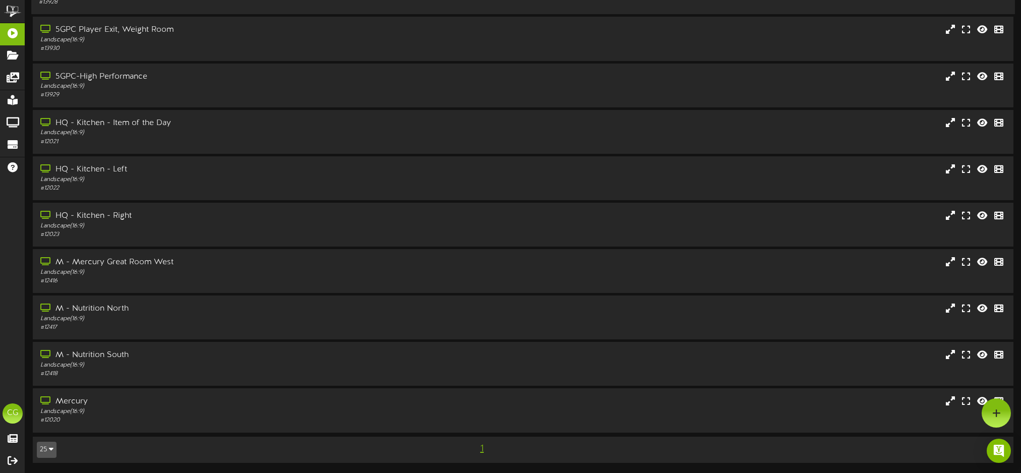
scroll to position [0, 0]
